Goal: Task Accomplishment & Management: Manage account settings

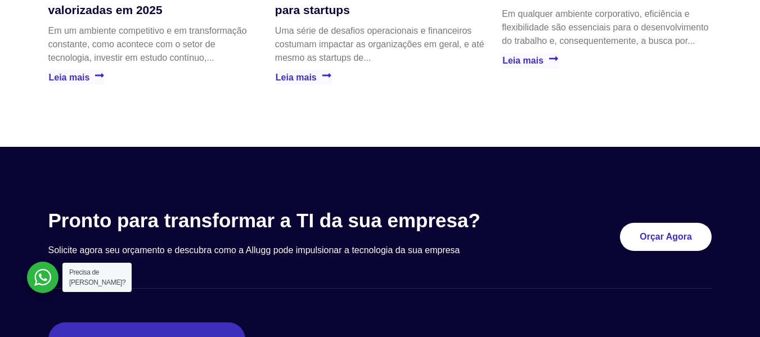
scroll to position [3201, 0]
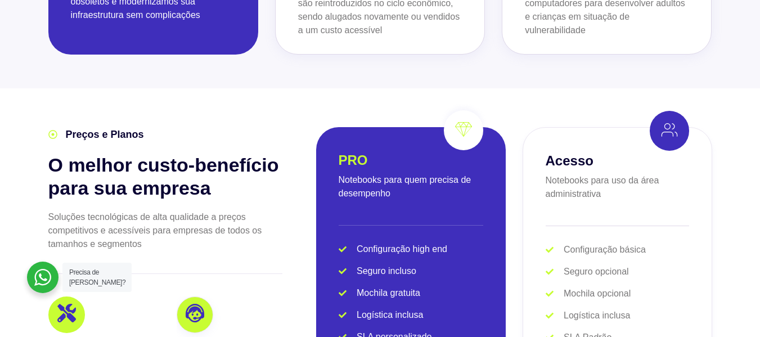
scroll to position [2124, 0]
